Goal: Transaction & Acquisition: Purchase product/service

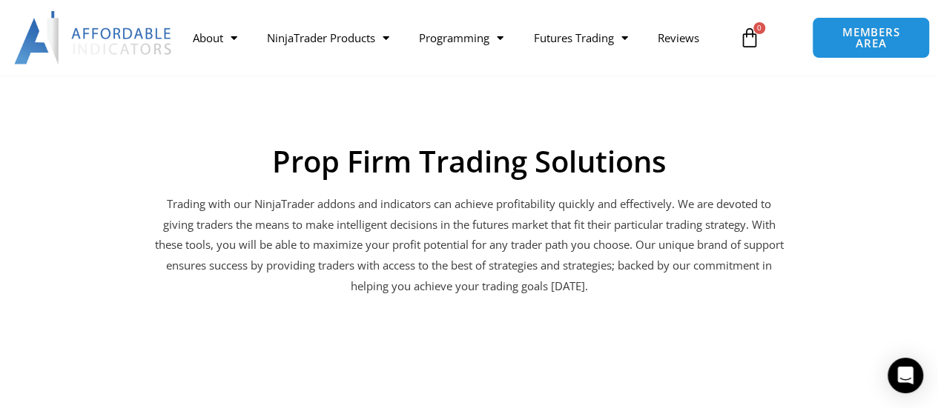
scroll to position [1705, 0]
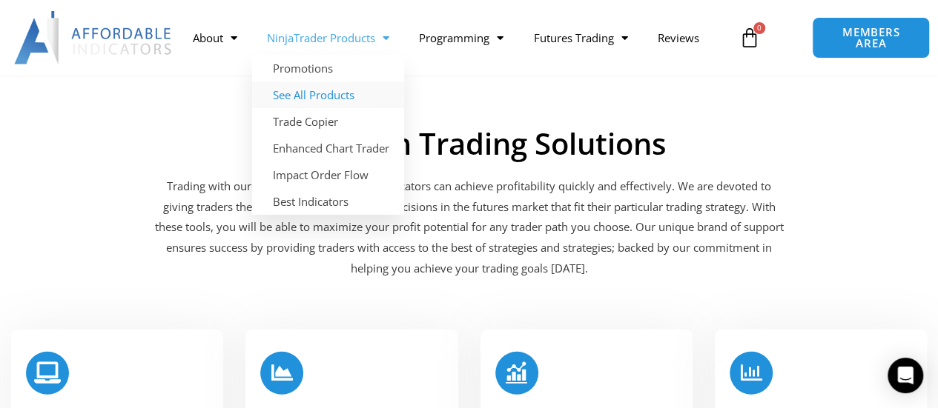
click at [331, 91] on link "See All Products" at bounding box center [328, 95] width 152 height 27
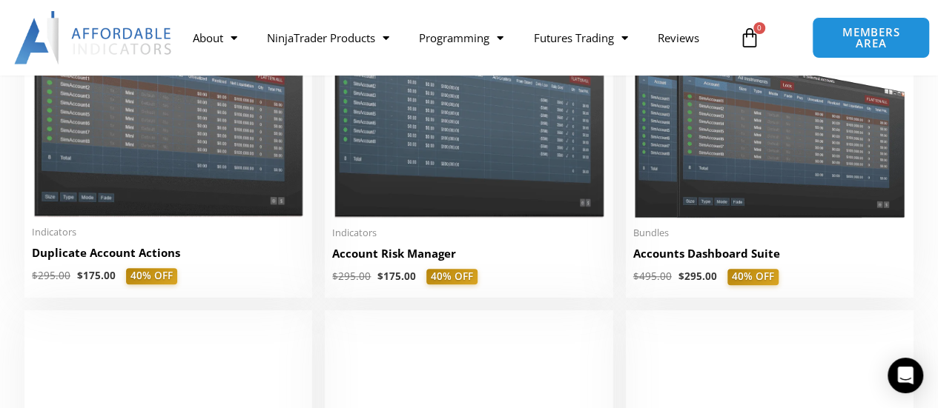
scroll to position [445, 0]
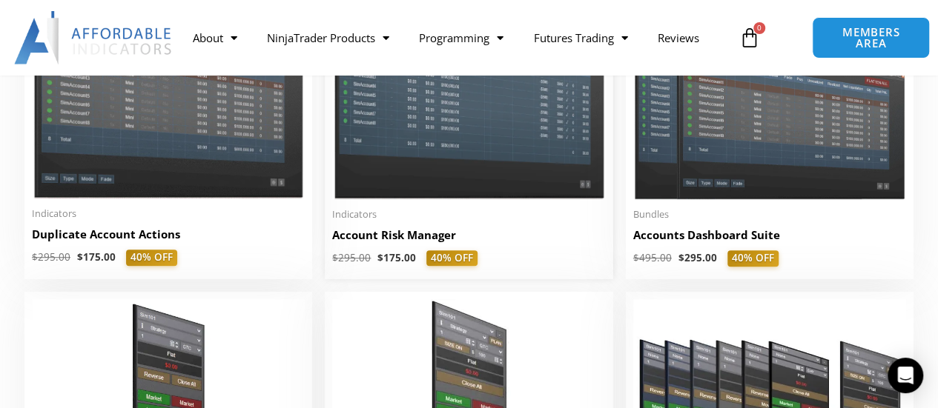
click at [396, 235] on h2 "Account Risk Manager" at bounding box center [468, 236] width 273 height 16
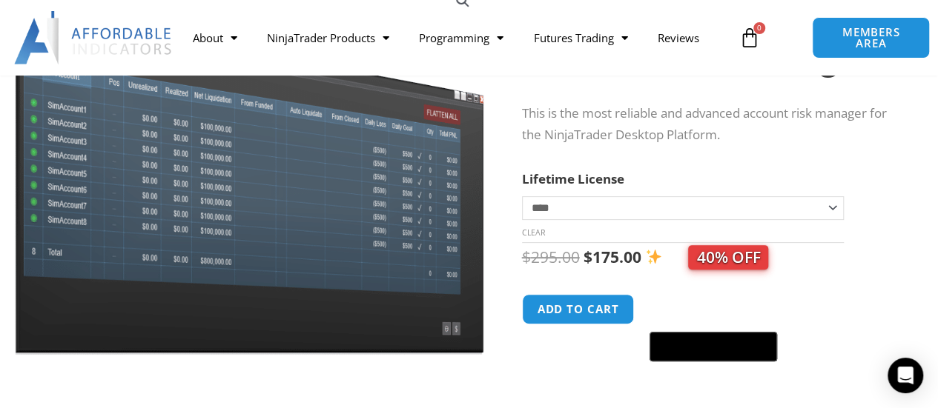
scroll to position [74, 0]
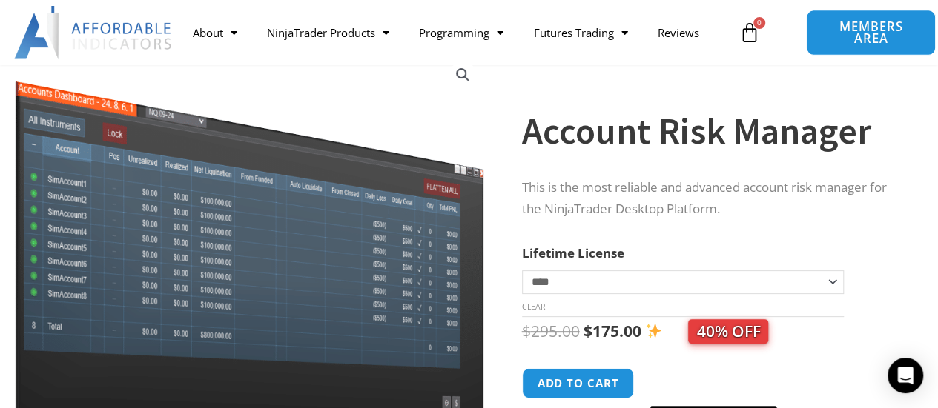
click at [851, 38] on span "MEMBERS AREA" at bounding box center [871, 33] width 96 height 24
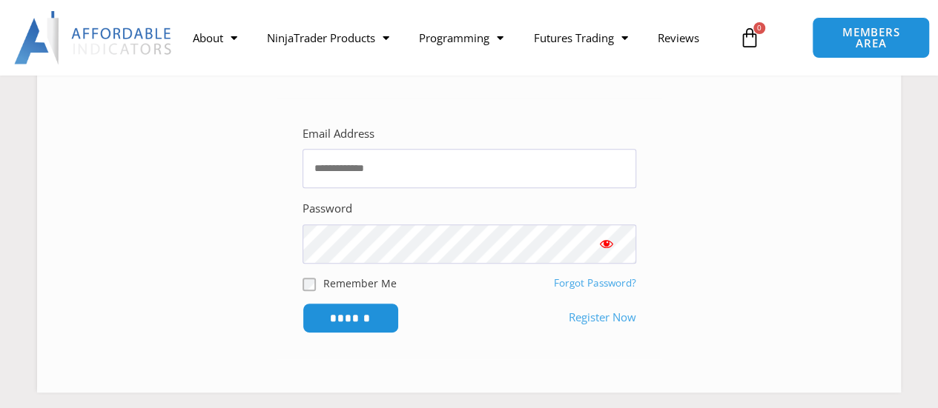
scroll to position [296, 0]
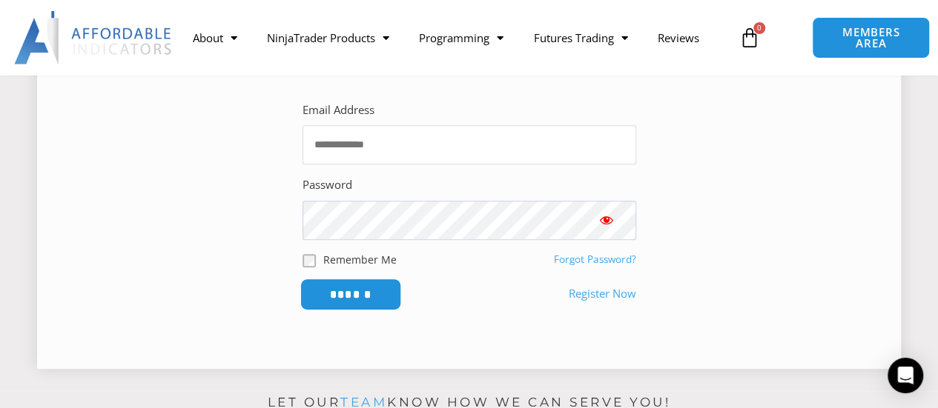
type input "**********"
click at [354, 293] on input "******" at bounding box center [350, 295] width 102 height 32
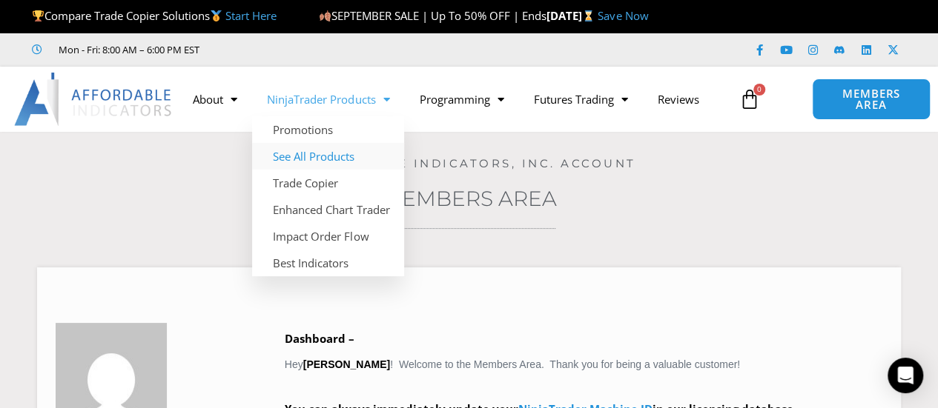
click at [325, 154] on link "See All Products" at bounding box center [328, 156] width 152 height 27
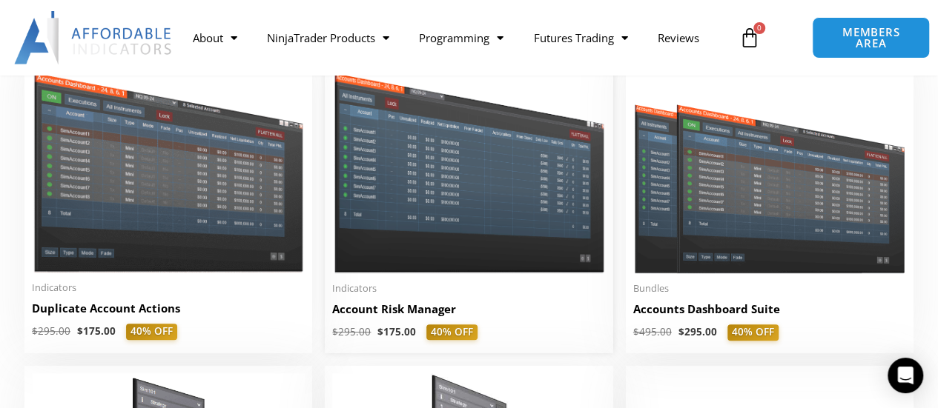
scroll to position [445, 0]
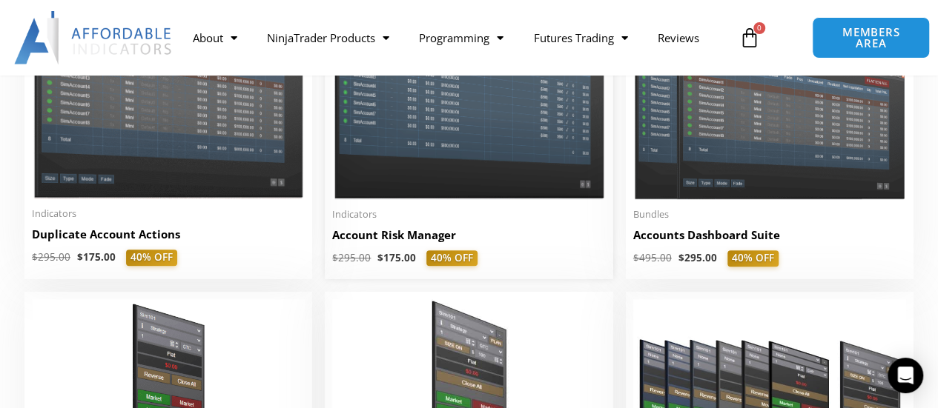
click at [402, 239] on h2 "Account Risk Manager" at bounding box center [468, 236] width 273 height 16
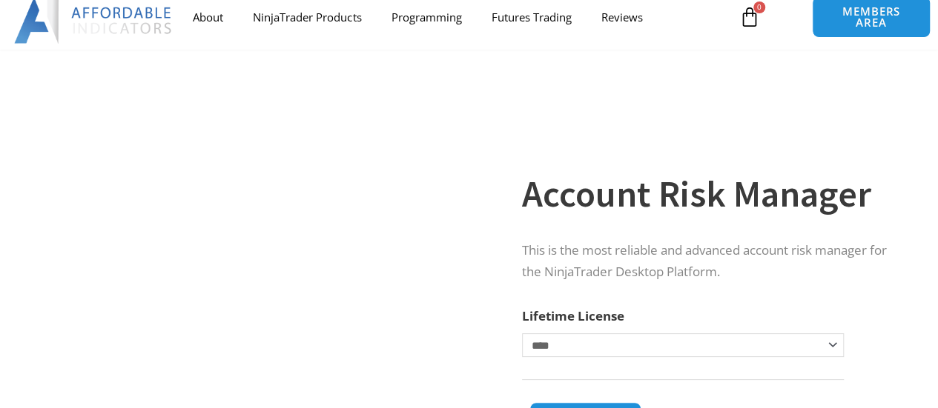
scroll to position [148, 0]
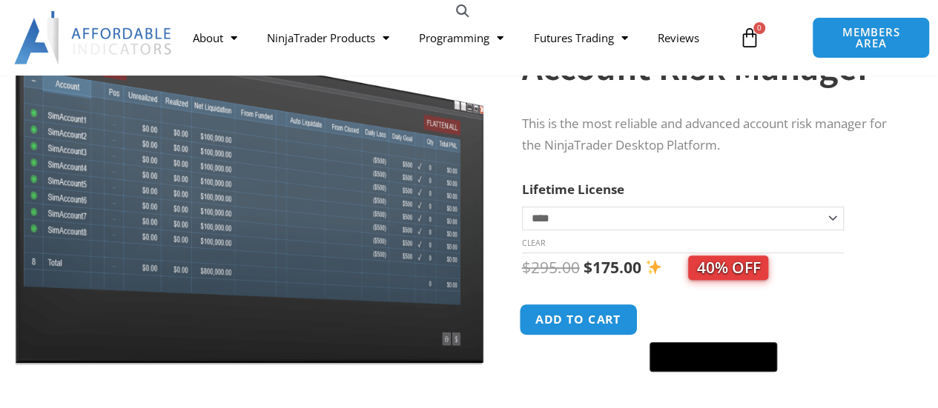
click at [578, 322] on button "Add to cart" at bounding box center [578, 320] width 119 height 32
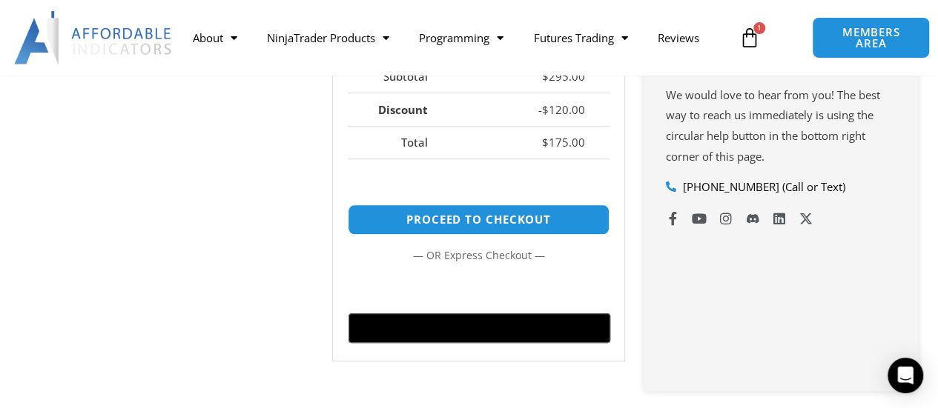
scroll to position [667, 0]
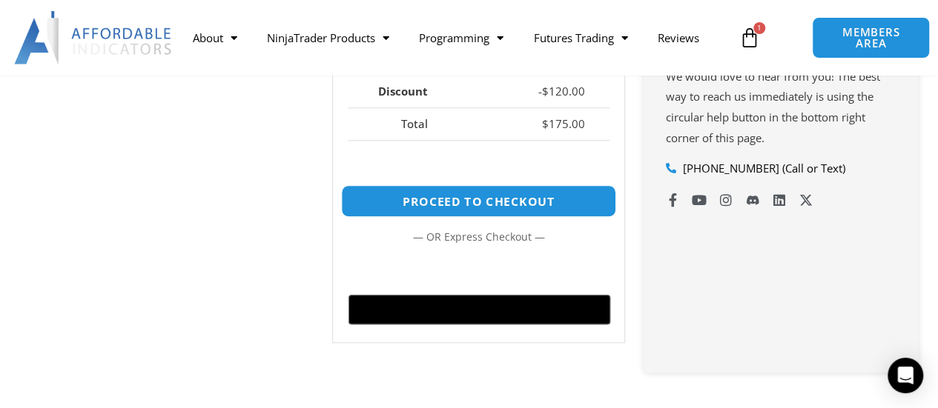
click at [535, 199] on link "Proceed to checkout" at bounding box center [478, 201] width 275 height 32
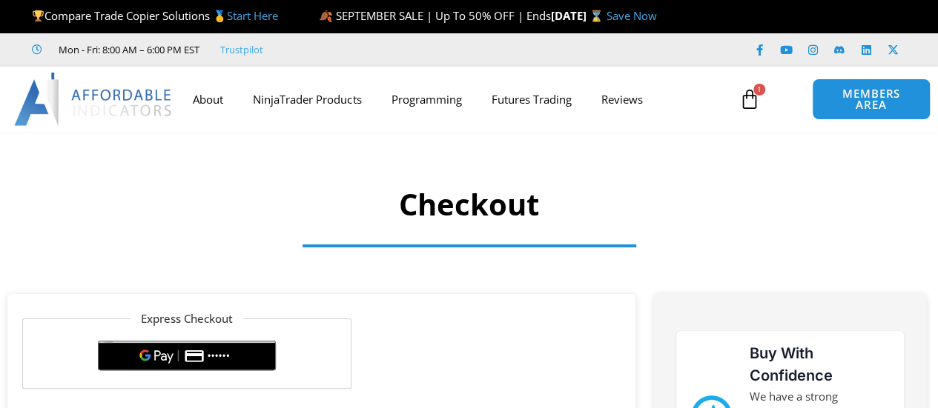
select select "**"
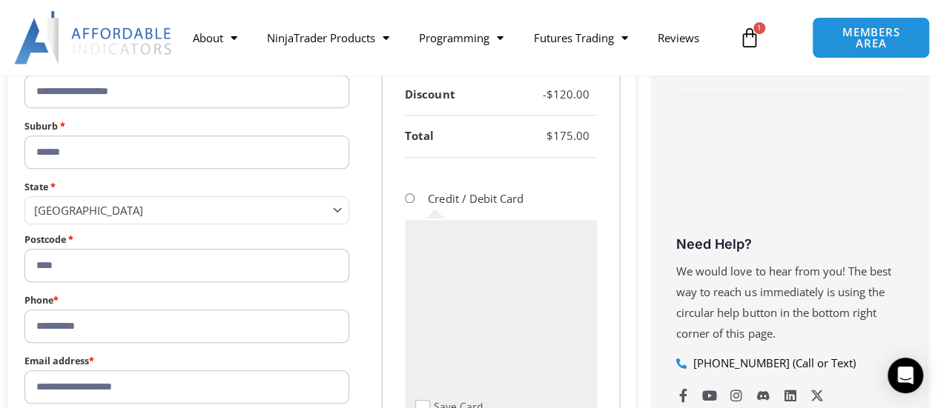
scroll to position [667, 0]
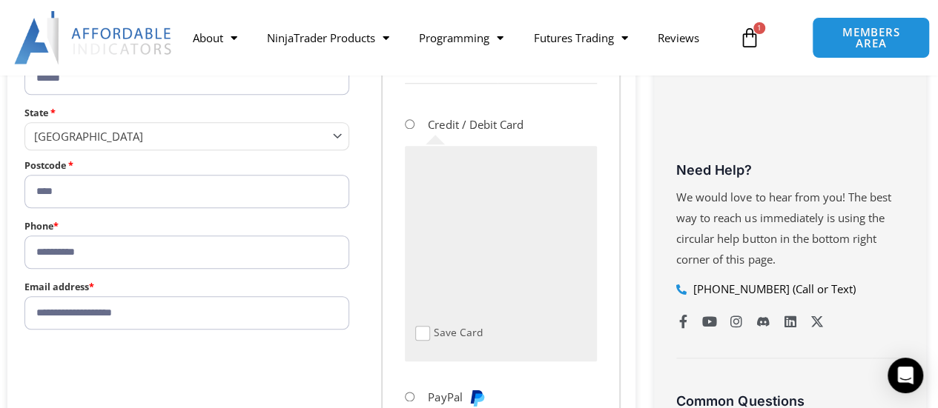
click at [397, 325] on div "Product Subtotal Account Risk Manager - 1 PC $ 295.00 $ 175.00 Subtotal $ 295.0…" at bounding box center [500, 225] width 239 height 734
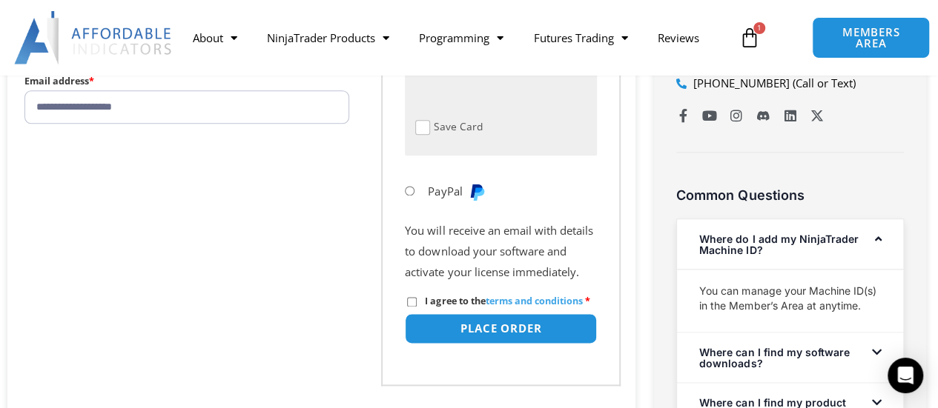
scroll to position [964, 0]
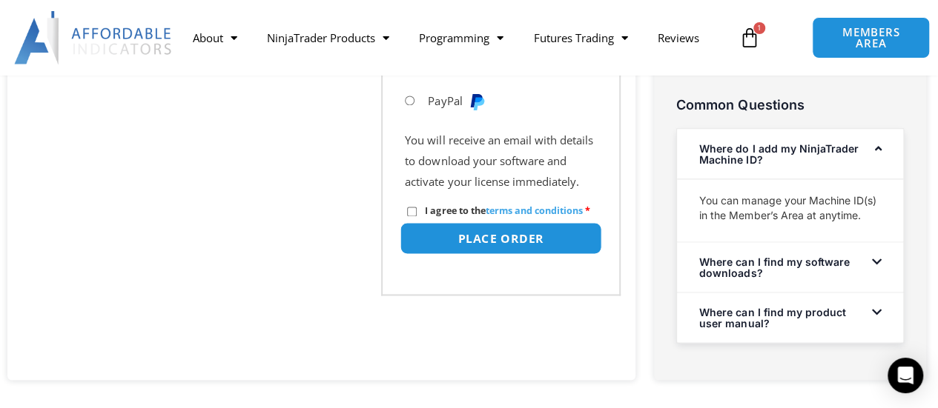
click at [504, 254] on button "Place order" at bounding box center [501, 238] width 202 height 32
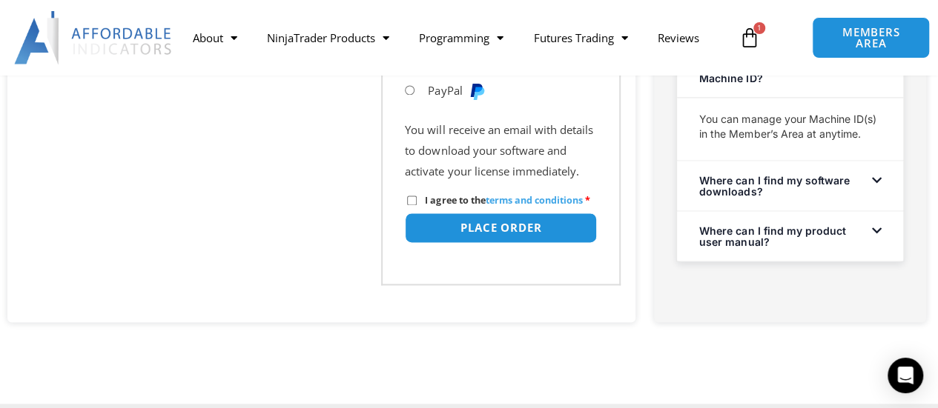
scroll to position [1054, 0]
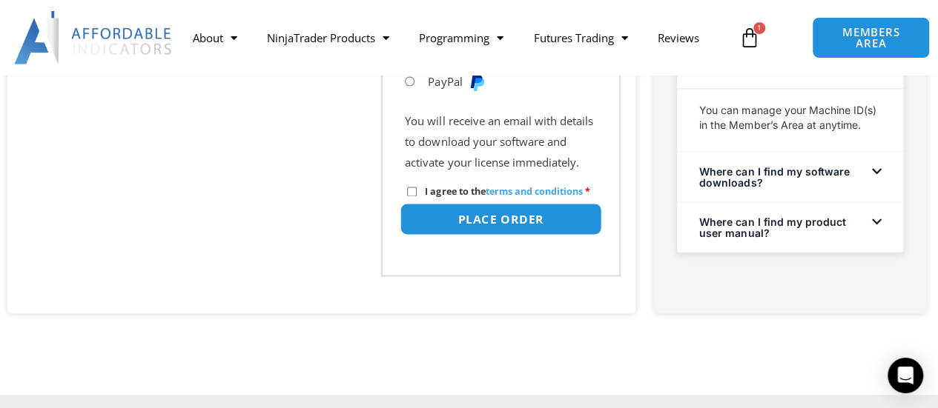
click at [483, 235] on button "Place order" at bounding box center [501, 219] width 202 height 32
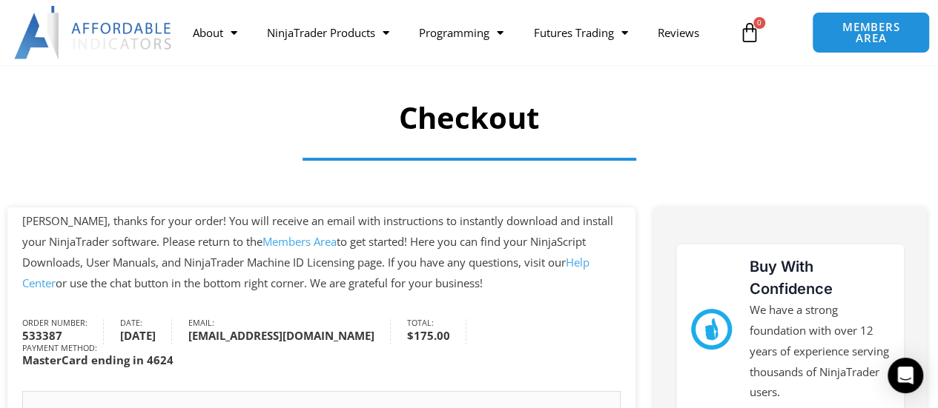
scroll to position [74, 0]
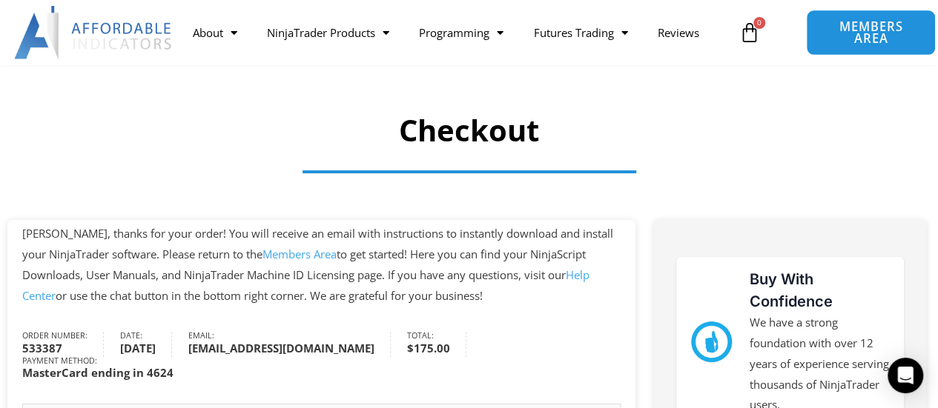
click at [849, 36] on span "MEMBERS AREA" at bounding box center [871, 33] width 96 height 24
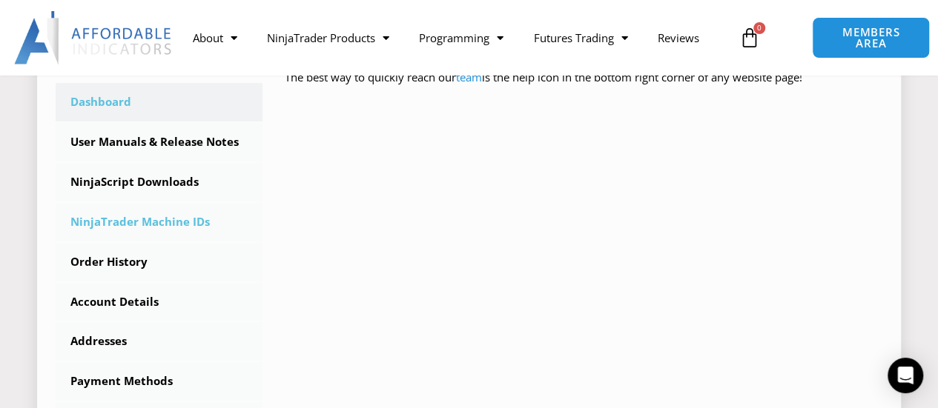
scroll to position [445, 0]
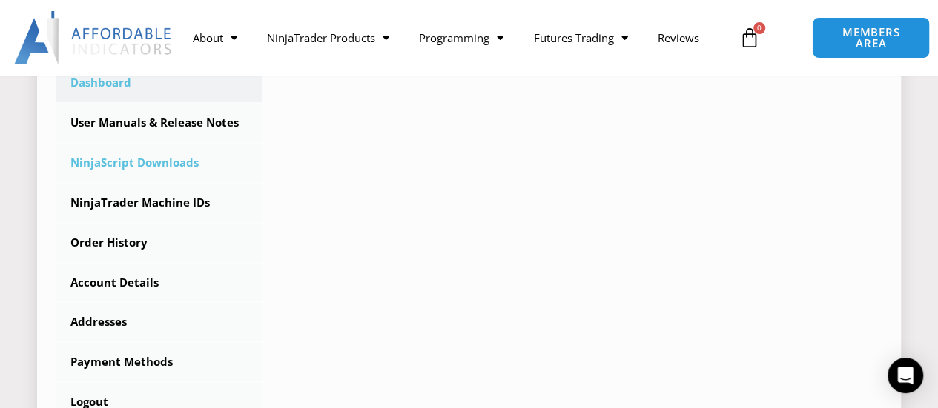
click at [130, 168] on link "NinjaScript Downloads" at bounding box center [159, 163] width 207 height 39
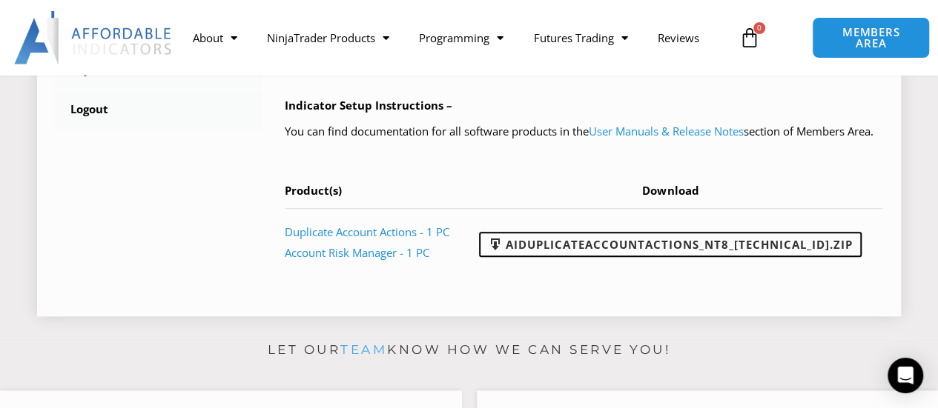
scroll to position [741, 0]
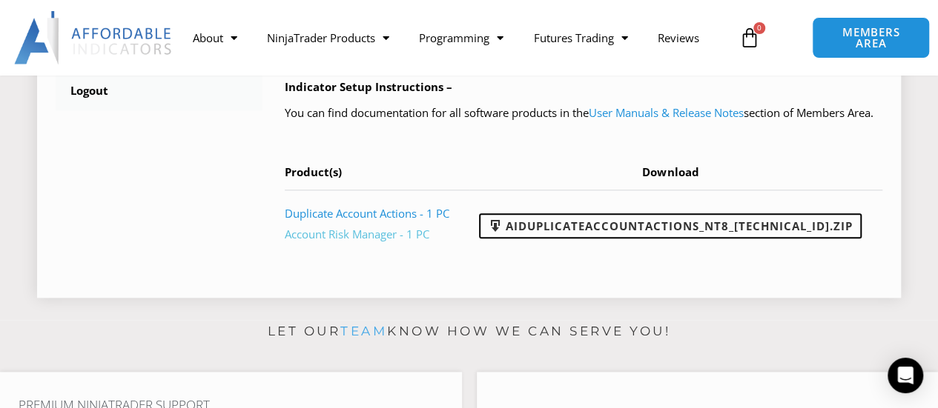
click at [347, 242] on link "Account Risk Manager - 1 PC" at bounding box center [357, 234] width 145 height 15
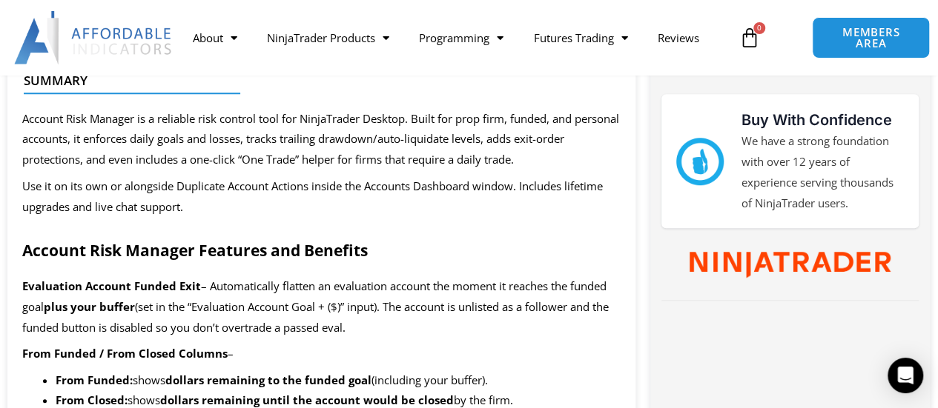
scroll to position [593, 0]
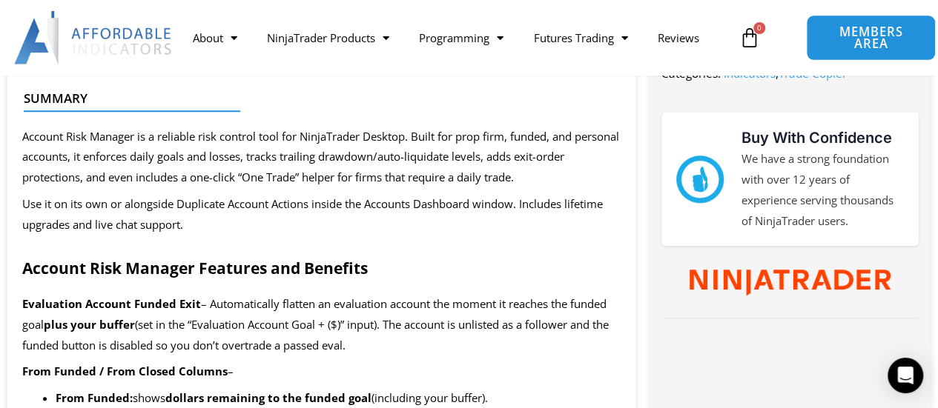
click at [822, 42] on link "MEMBERS AREA" at bounding box center [871, 38] width 130 height 46
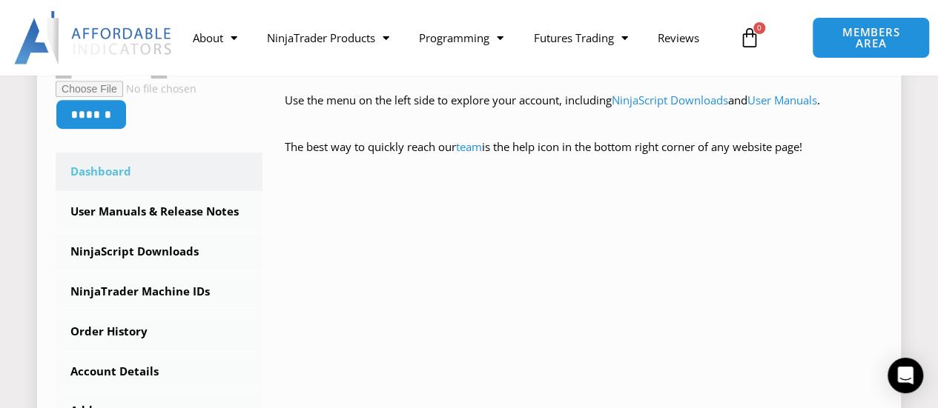
scroll to position [371, 0]
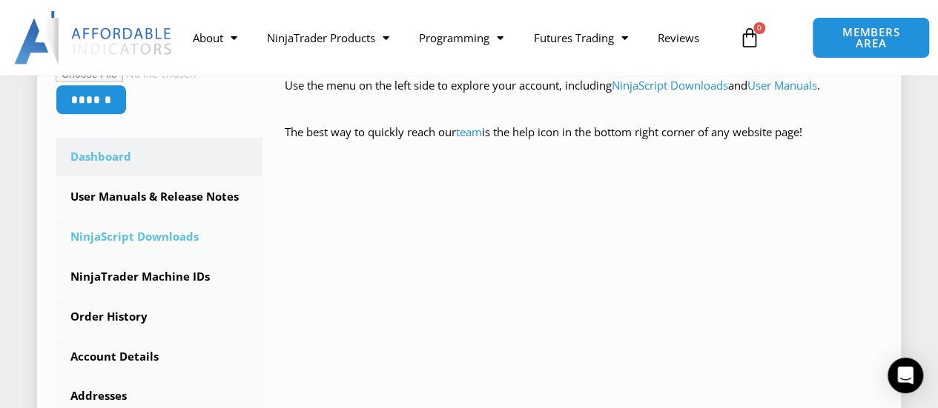
click at [151, 242] on link "NinjaScript Downloads" at bounding box center [159, 237] width 207 height 39
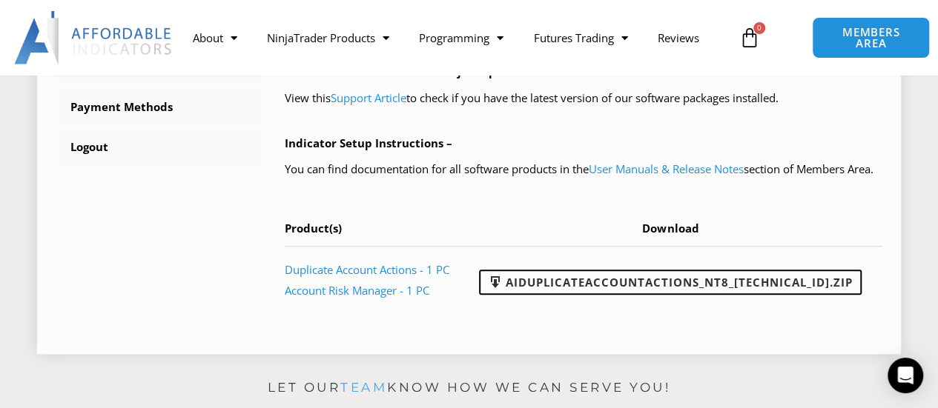
scroll to position [741, 0]
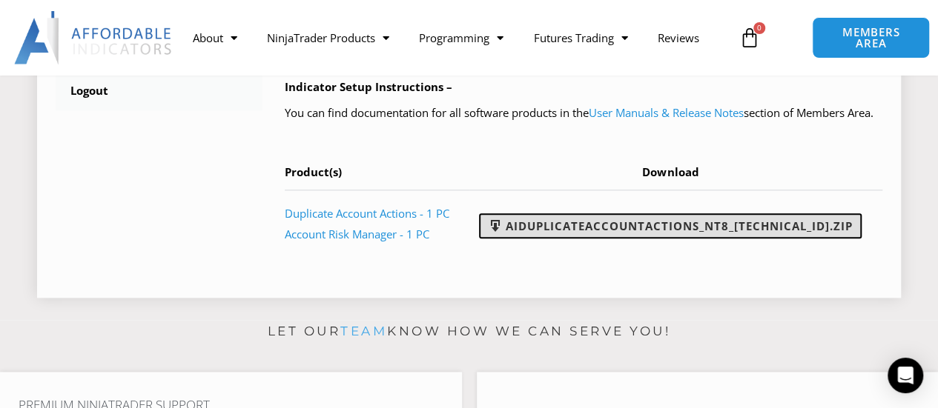
click at [686, 239] on link "AIDuplicateAccountActions_NT8_[TECHNICAL_ID].zip" at bounding box center [670, 225] width 382 height 25
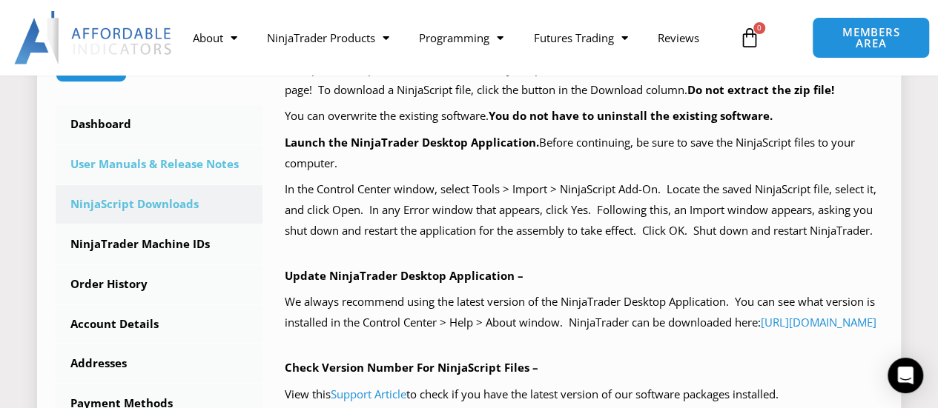
scroll to position [371, 0]
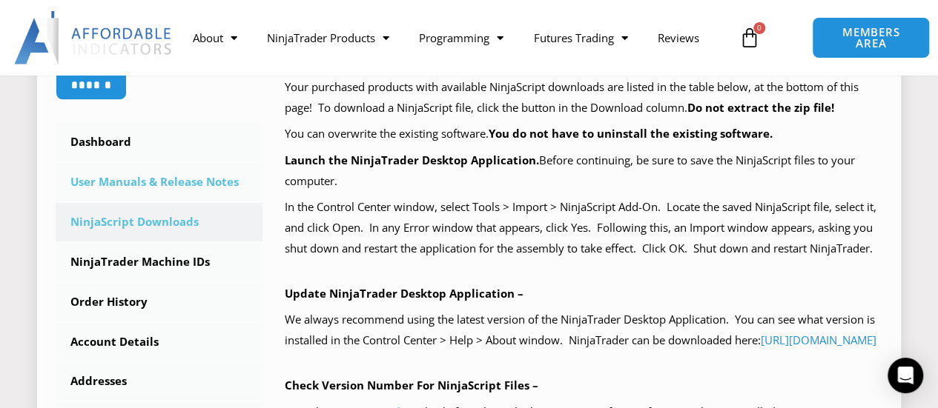
click at [154, 184] on link "User Manuals & Release Notes" at bounding box center [159, 182] width 207 height 39
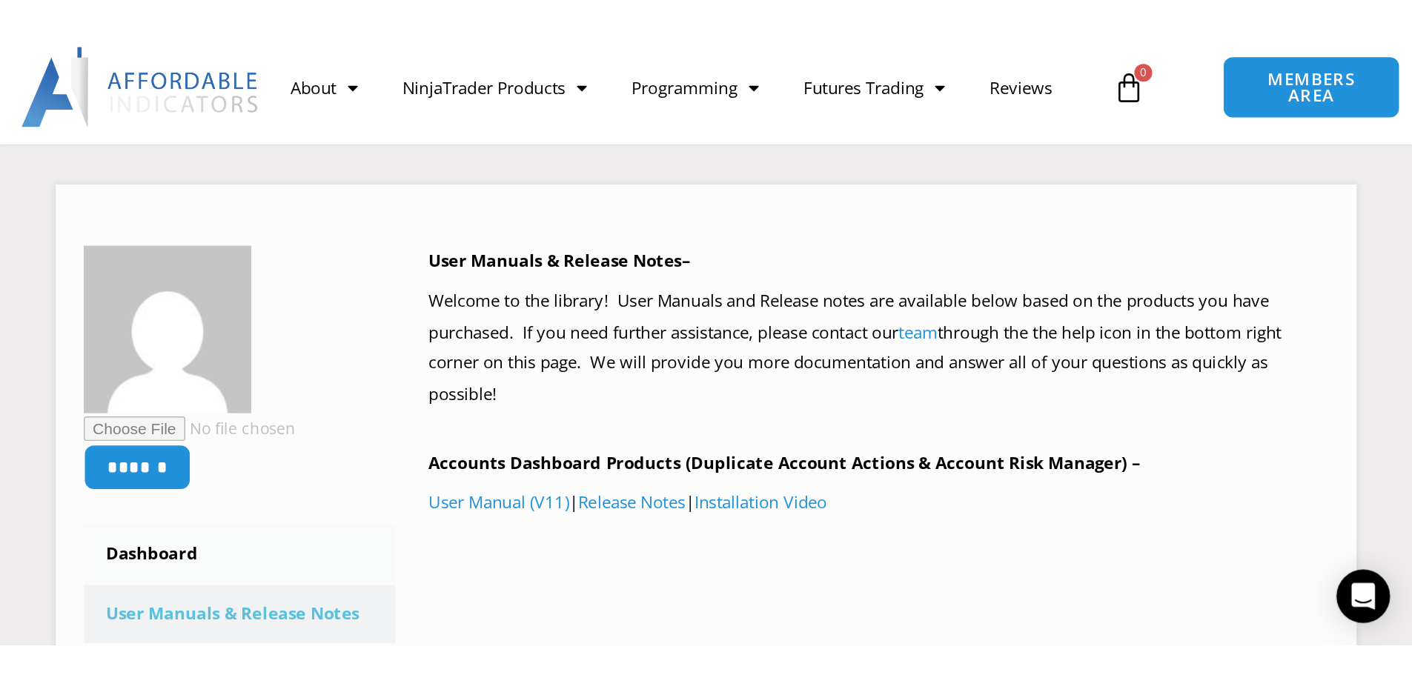
scroll to position [296, 0]
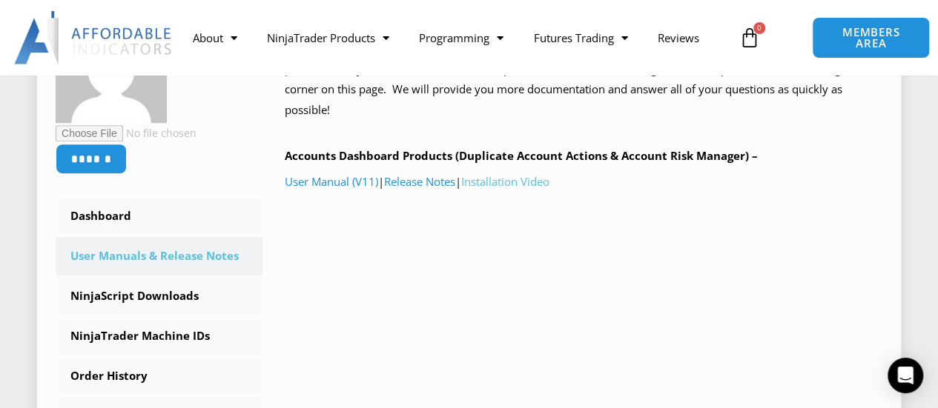
click at [510, 183] on link "Installation Video" at bounding box center [505, 181] width 88 height 15
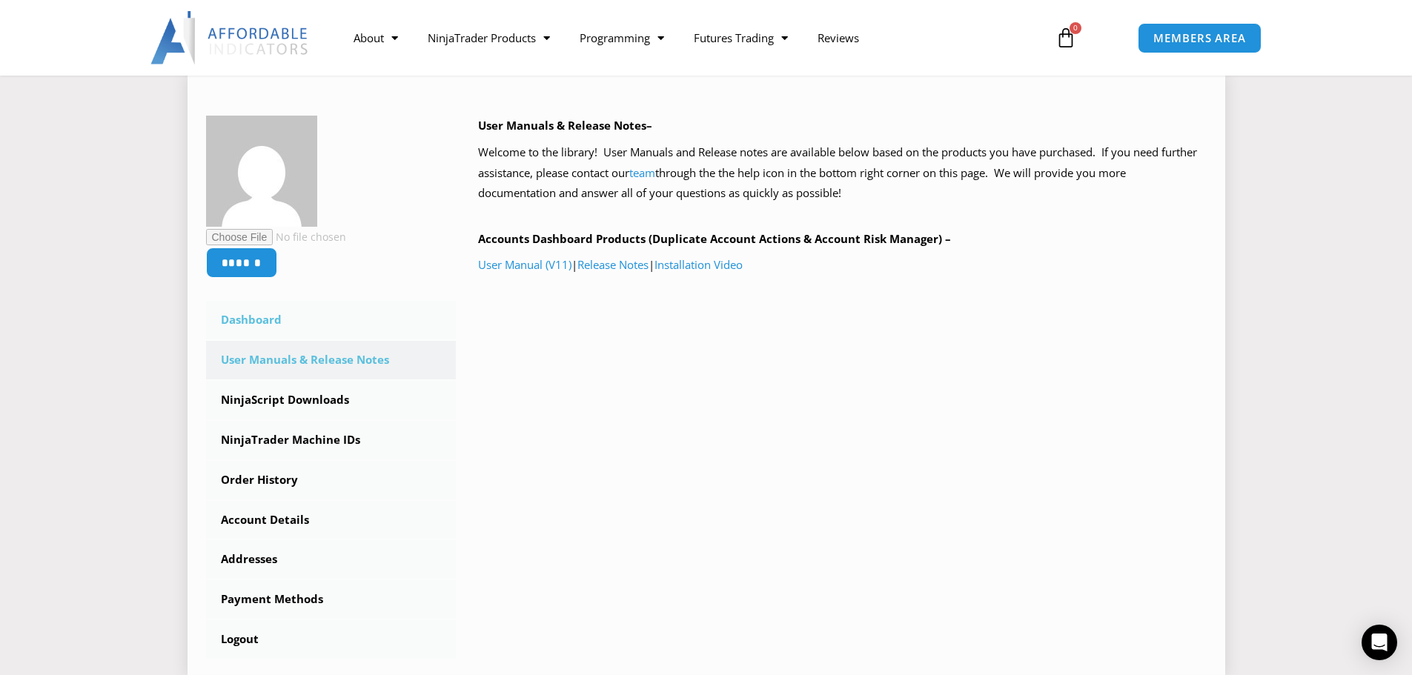
scroll to position [220, 0]
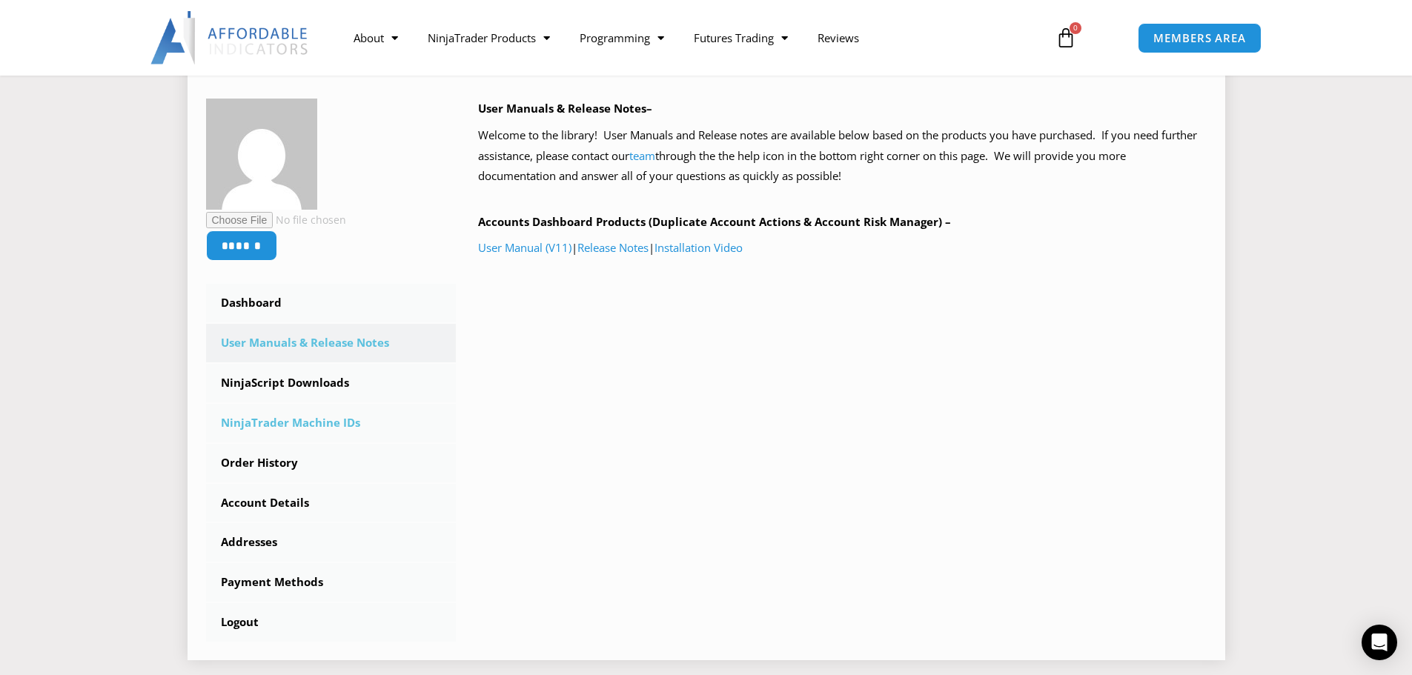
click at [303, 408] on link "NinjaTrader Machine IDs" at bounding box center [331, 423] width 251 height 39
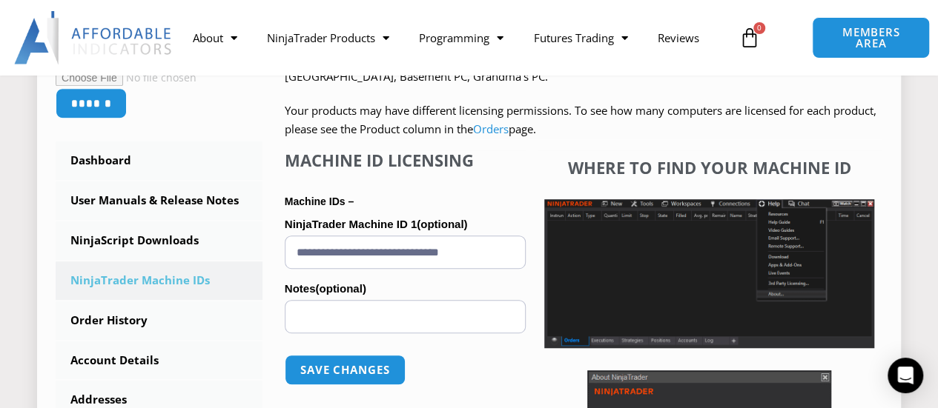
scroll to position [371, 0]
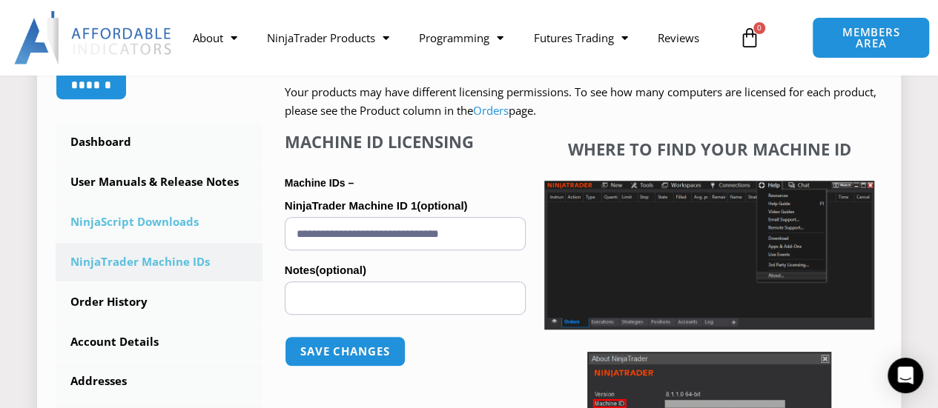
click at [135, 222] on link "NinjaScript Downloads" at bounding box center [159, 222] width 207 height 39
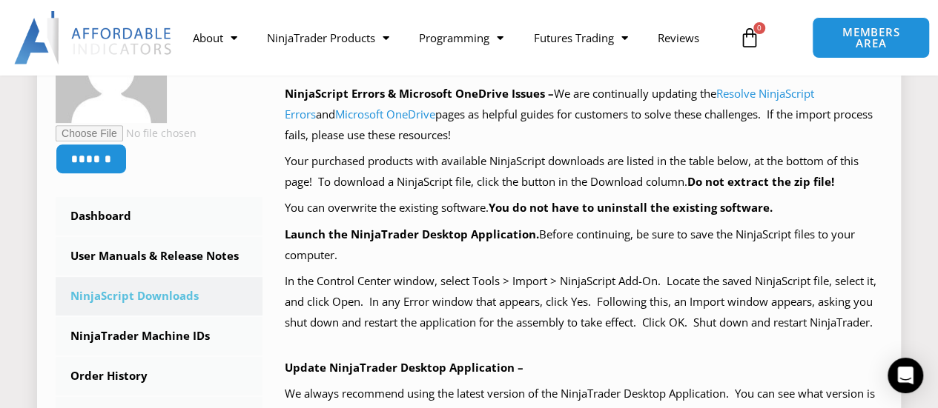
scroll to position [222, 0]
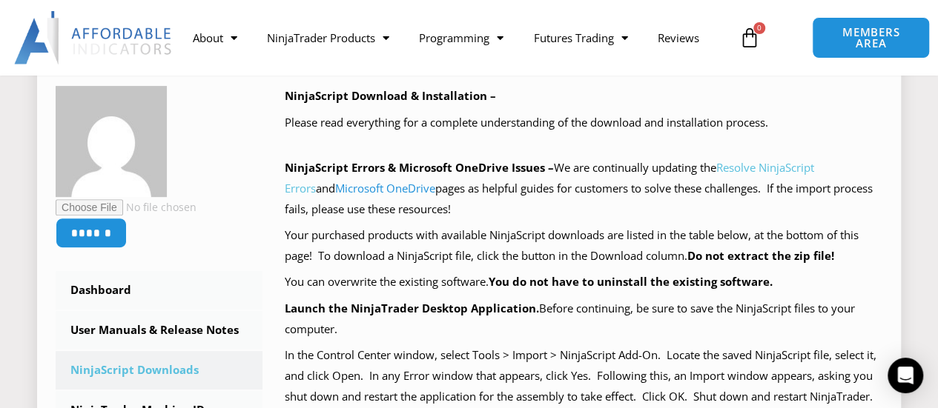
click at [800, 168] on link "Resolve NinjaScript Errors" at bounding box center [549, 178] width 529 height 36
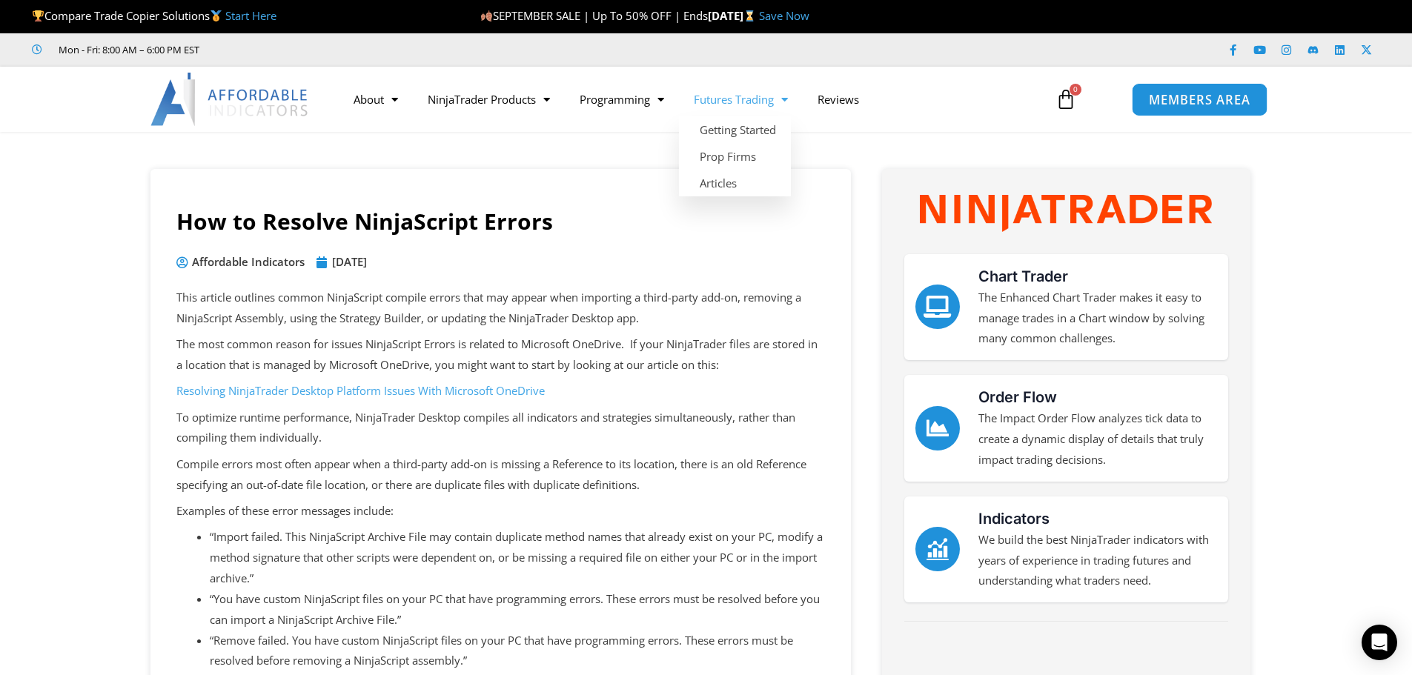
click at [937, 105] on span "MEMBERS AREA" at bounding box center [1200, 99] width 102 height 13
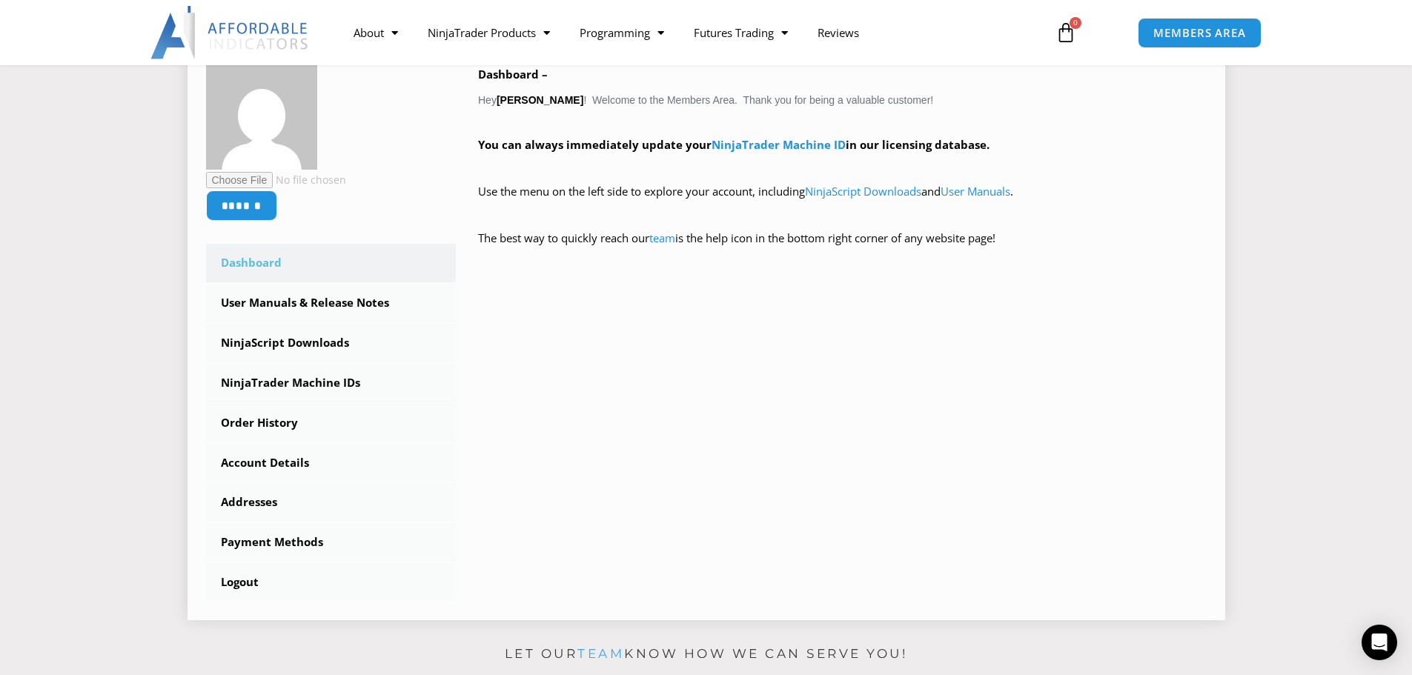
scroll to position [296, 0]
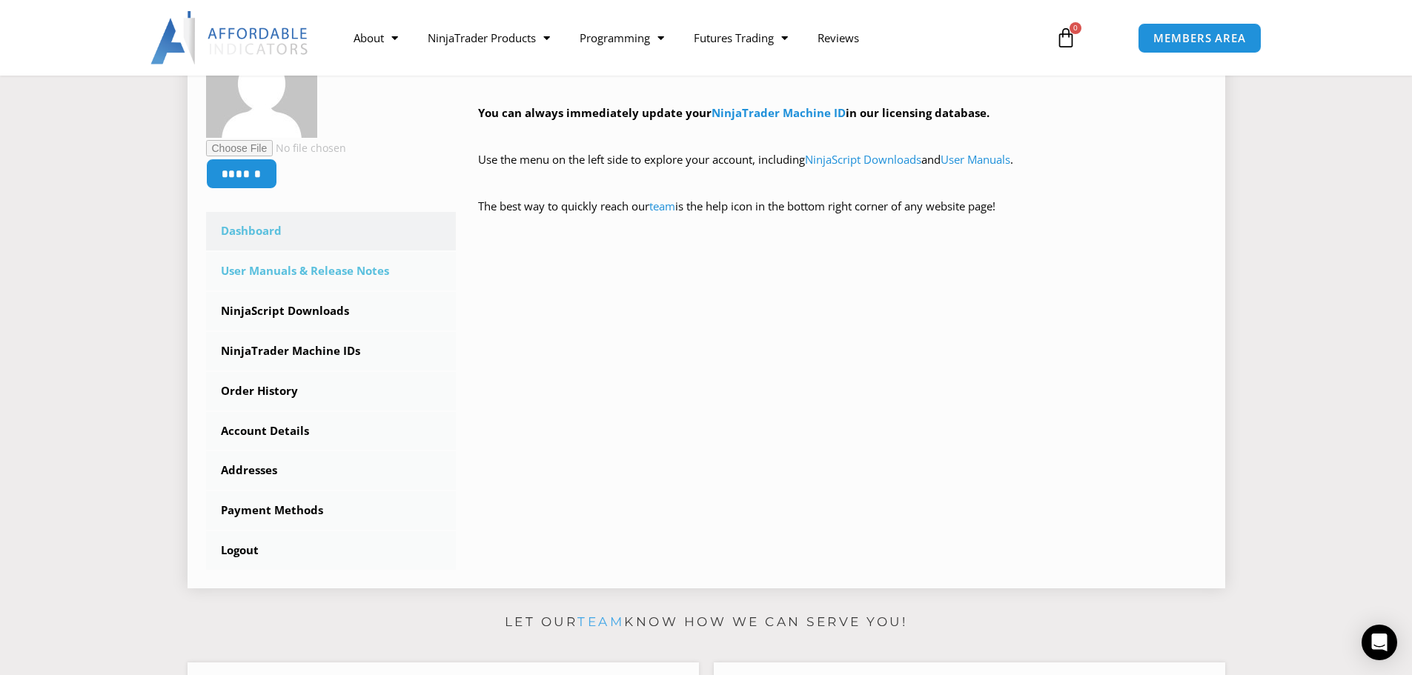
click at [323, 278] on link "User Manuals & Release Notes" at bounding box center [331, 271] width 251 height 39
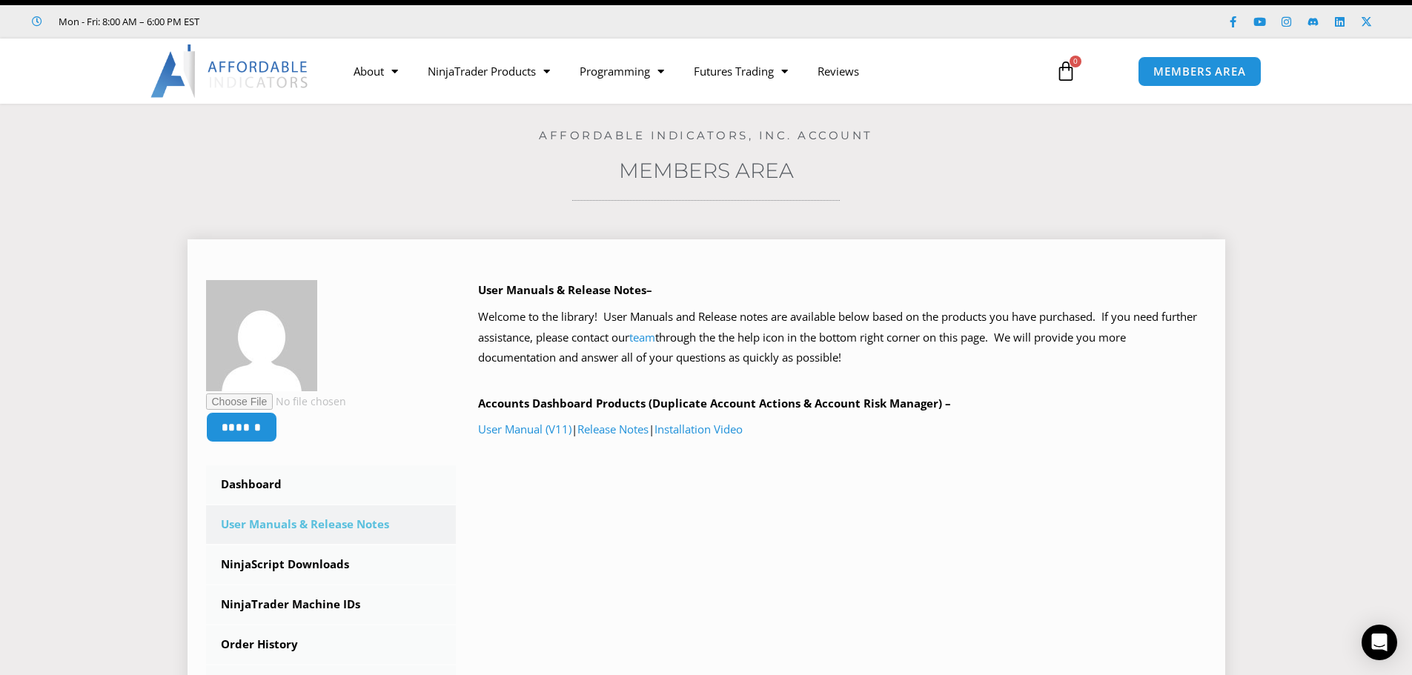
scroll to position [74, 0]
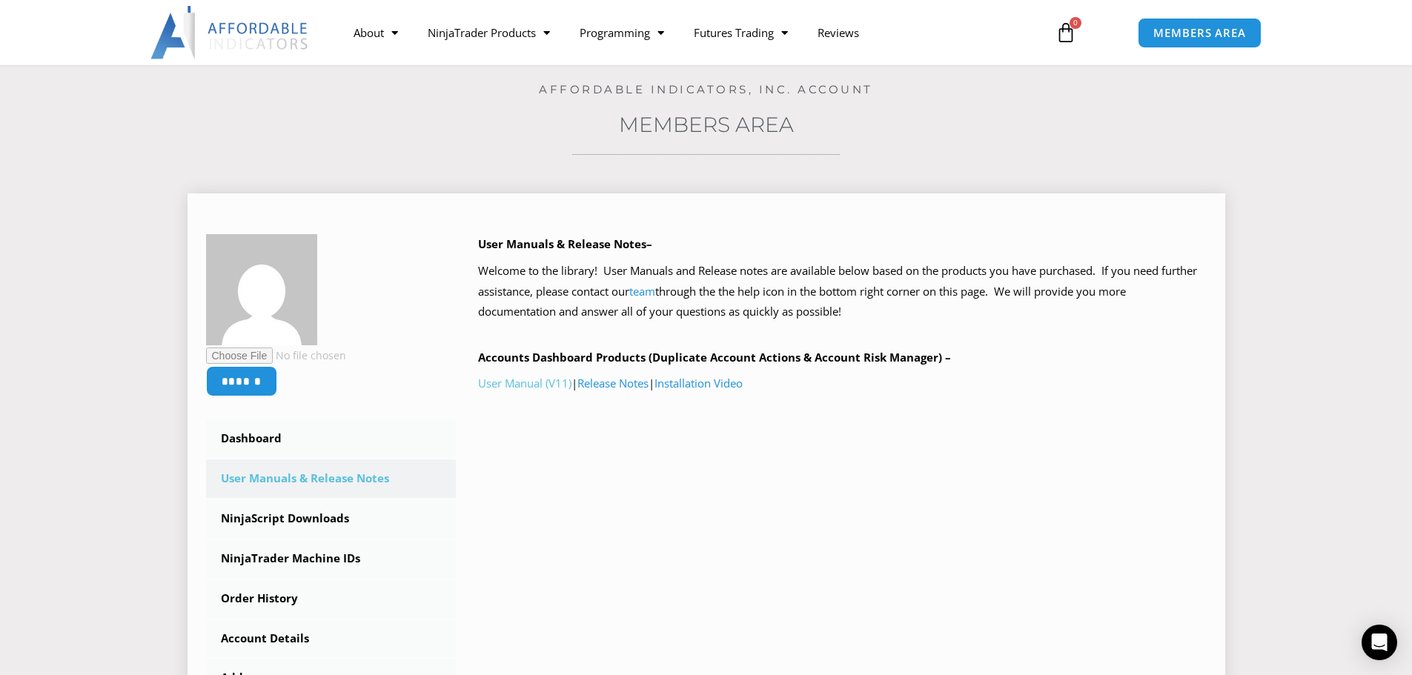
click at [505, 383] on link "User Manual (V11)" at bounding box center [524, 383] width 93 height 15
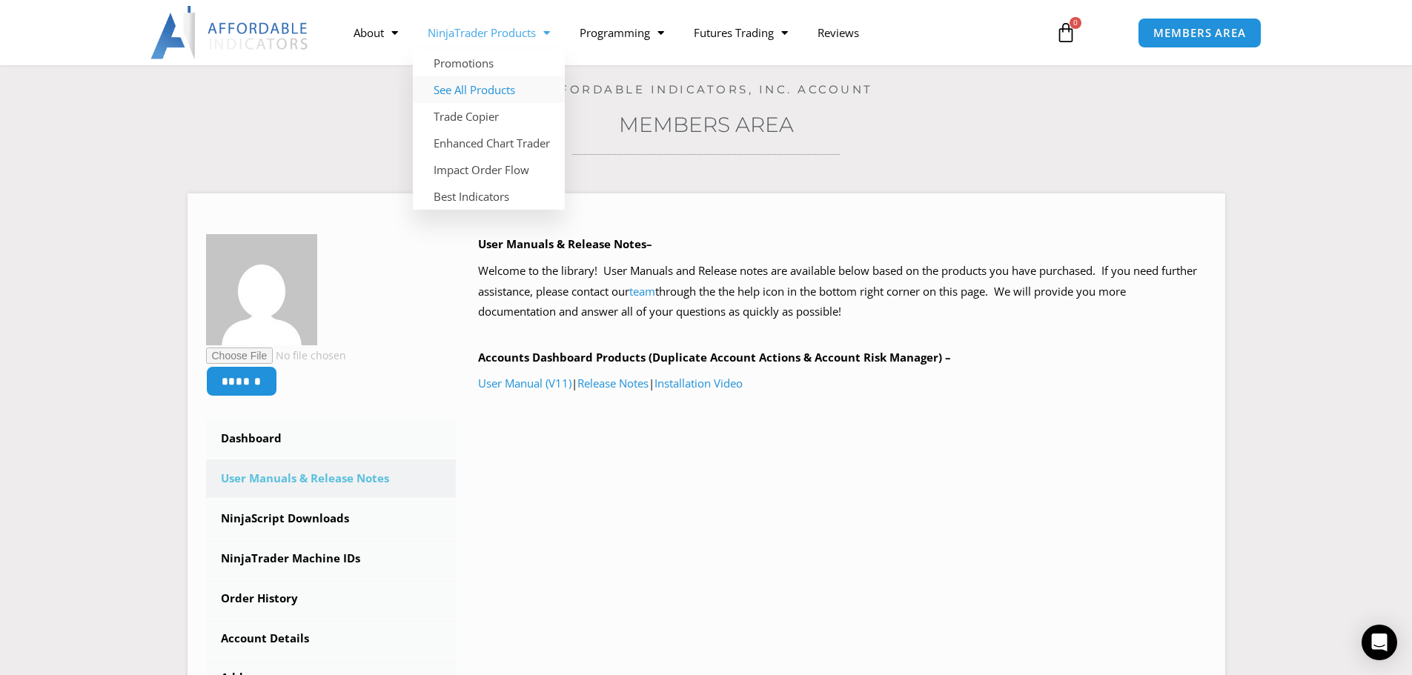
click at [493, 87] on link "See All Products" at bounding box center [489, 89] width 152 height 27
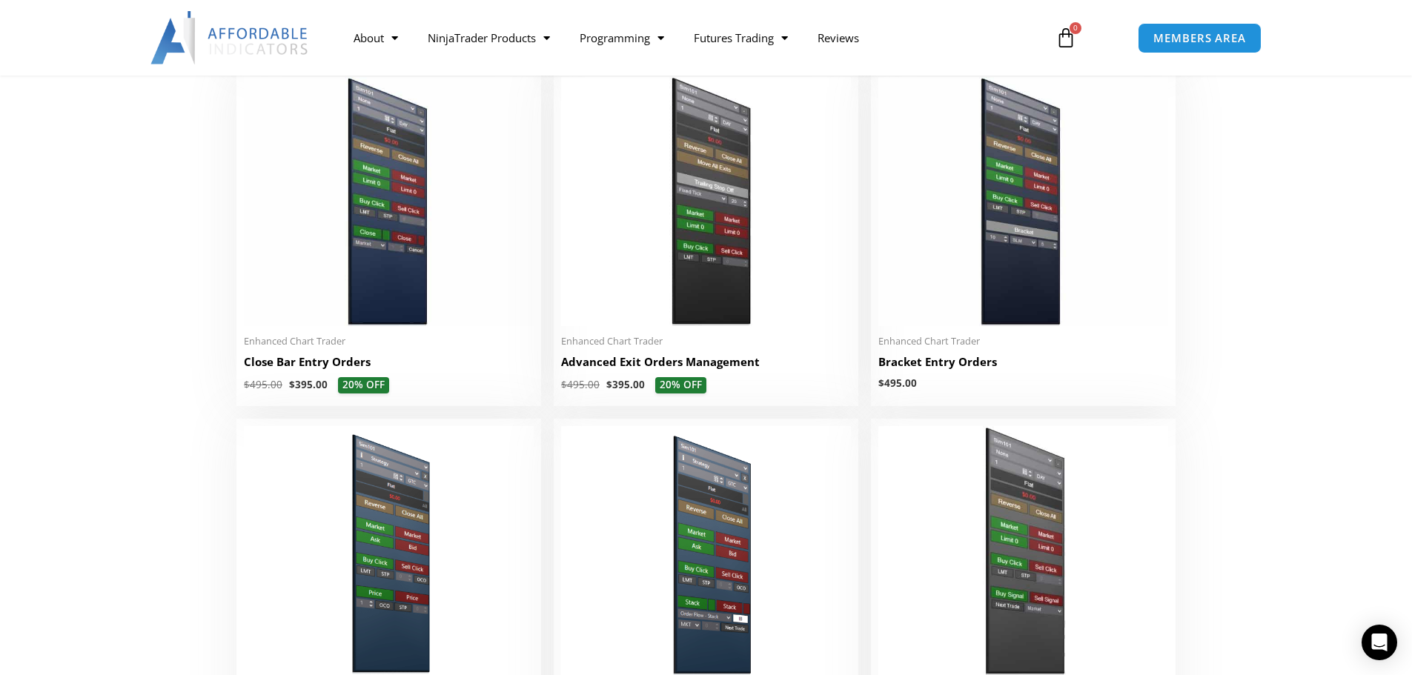
scroll to position [1112, 0]
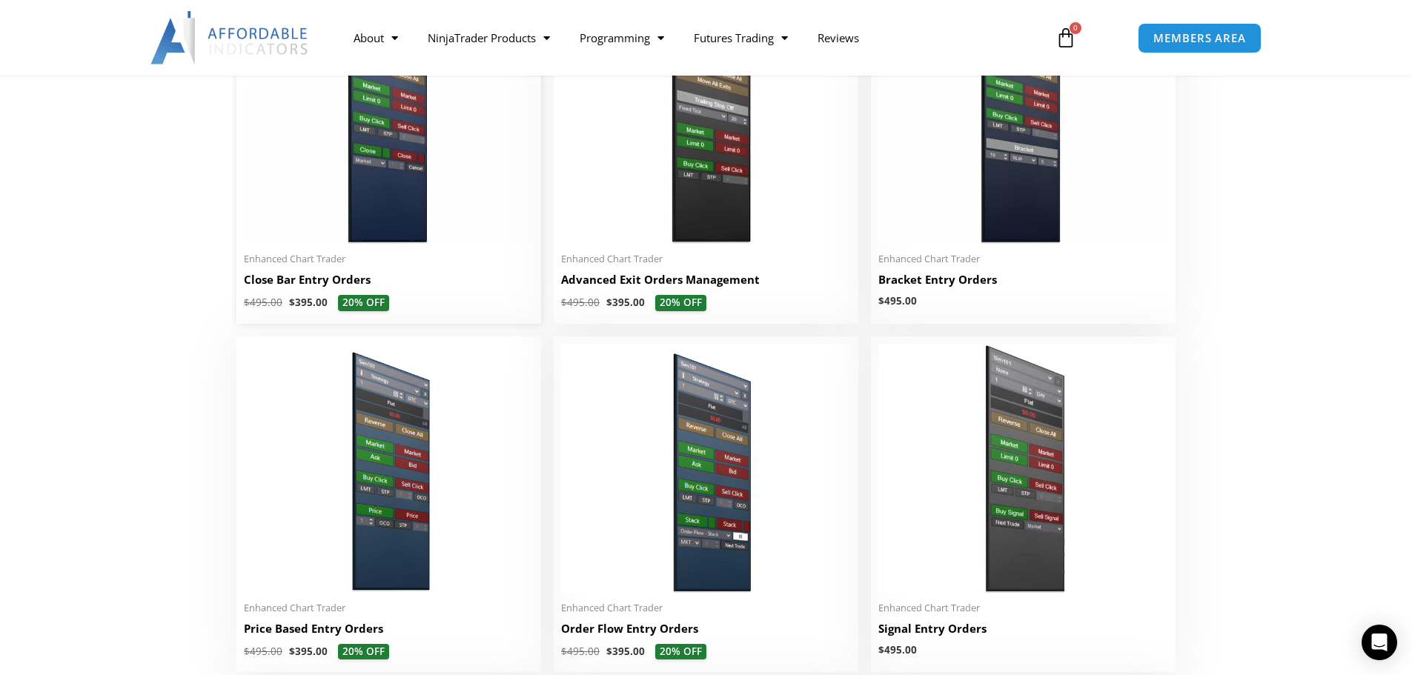
click at [310, 273] on div "Enhanced Chart Trader Close Bar Entry Orders $ 495.00 $ 395.00 20% OFF This pro…" at bounding box center [389, 282] width 290 height 58
click at [313, 281] on h2 "Close Bar Entry Orders" at bounding box center [389, 280] width 290 height 16
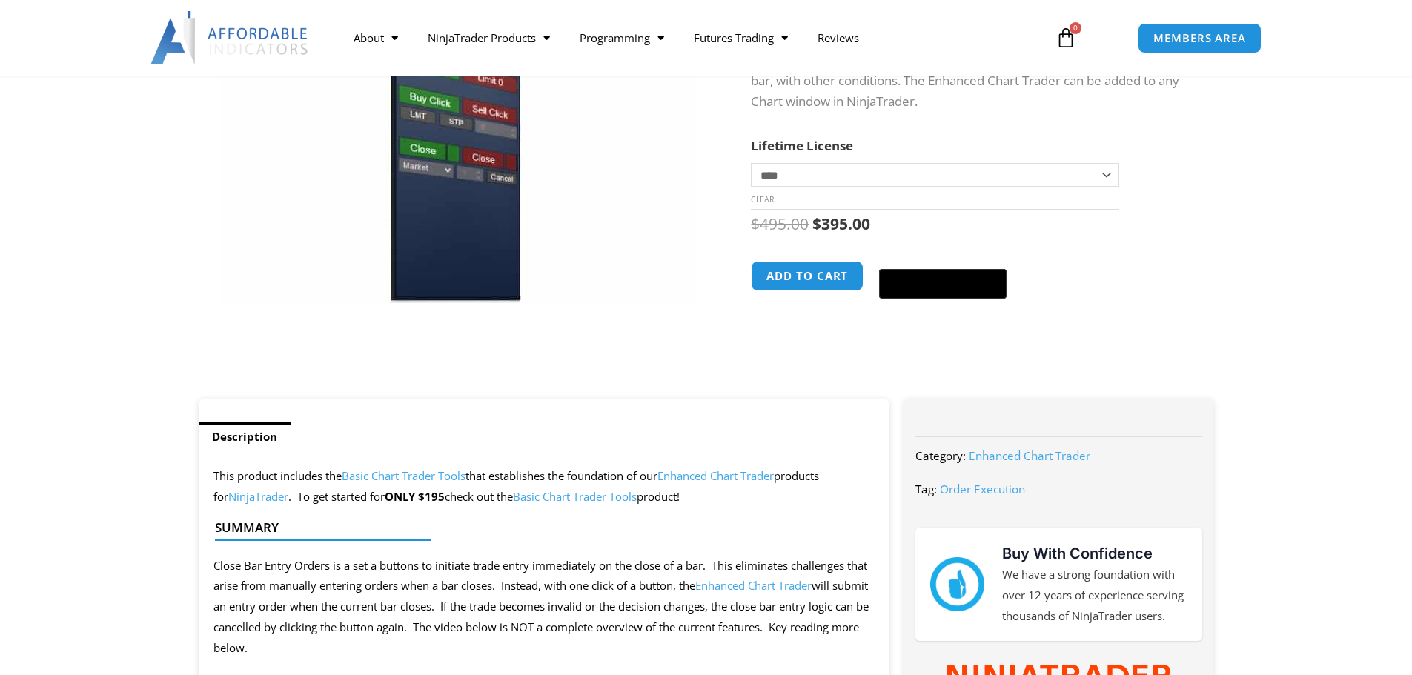
scroll to position [296, 0]
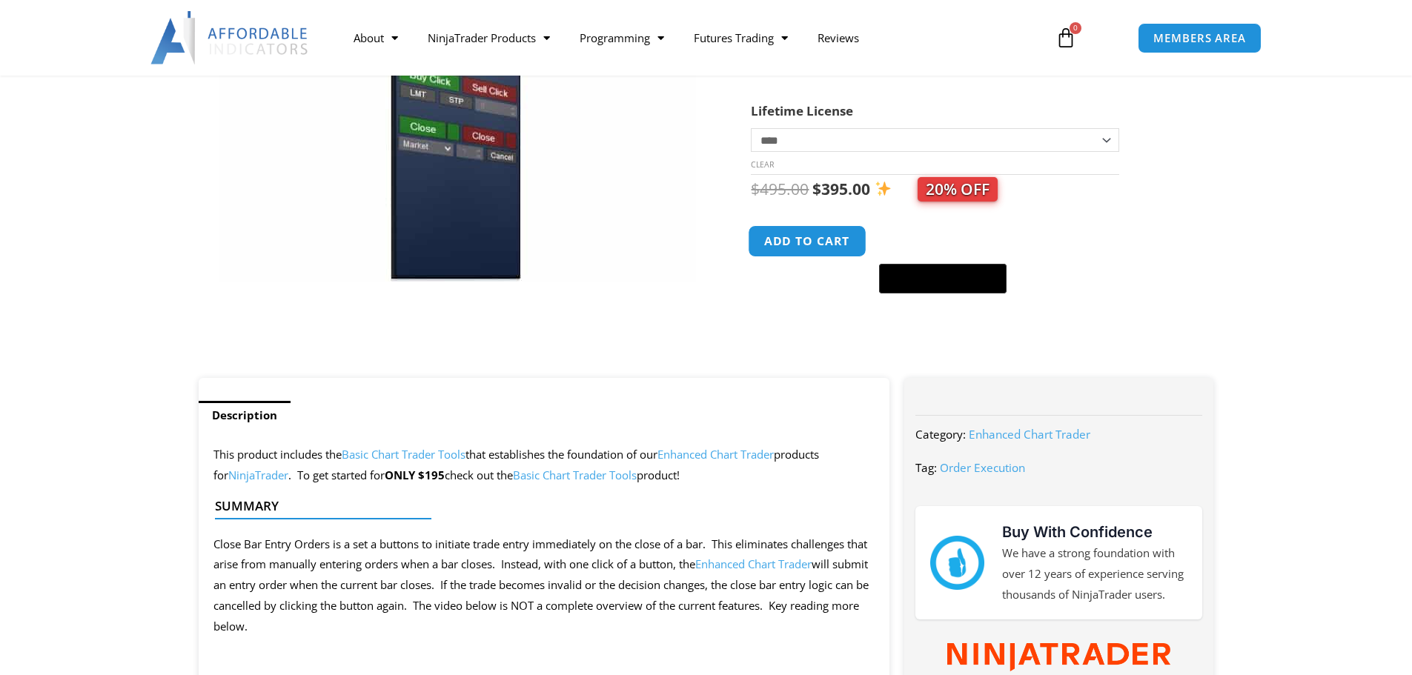
click at [815, 242] on button "Add to cart" at bounding box center [808, 241] width 119 height 32
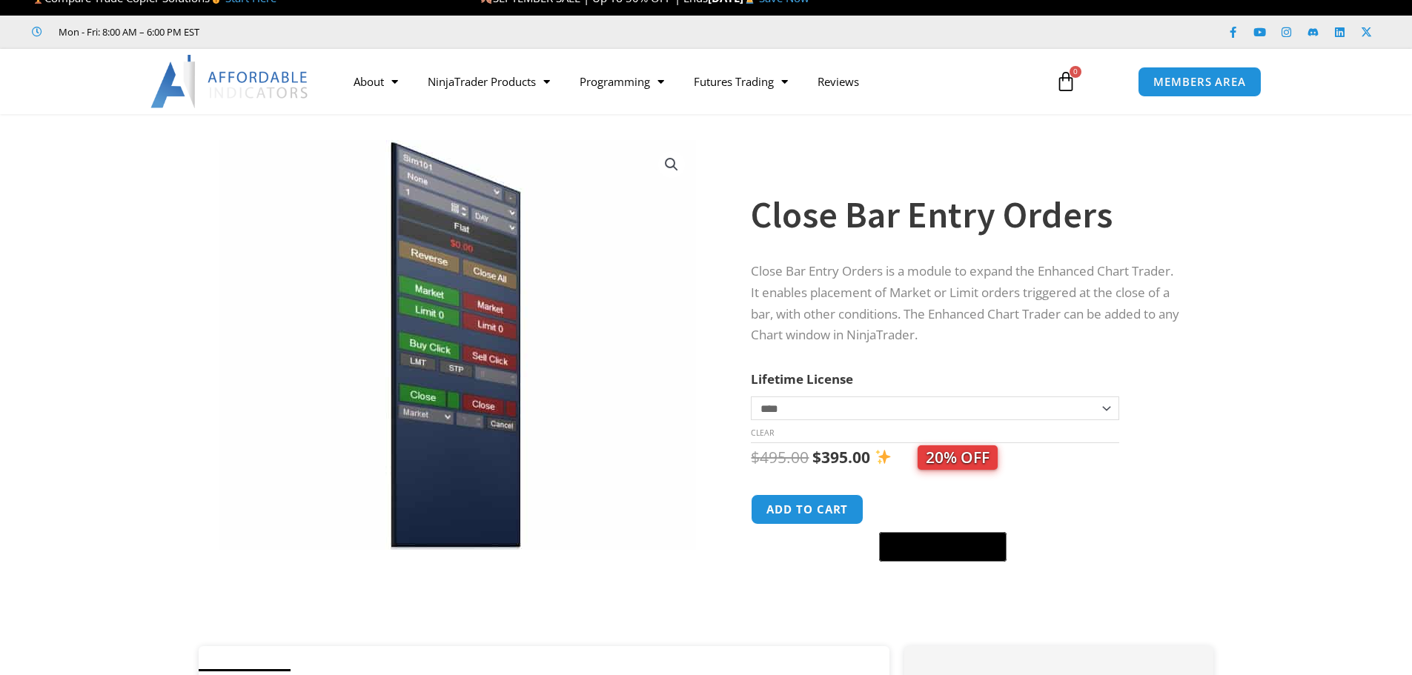
scroll to position [0, 0]
